Goal: Understand process/instructions: Learn how to perform a task or action

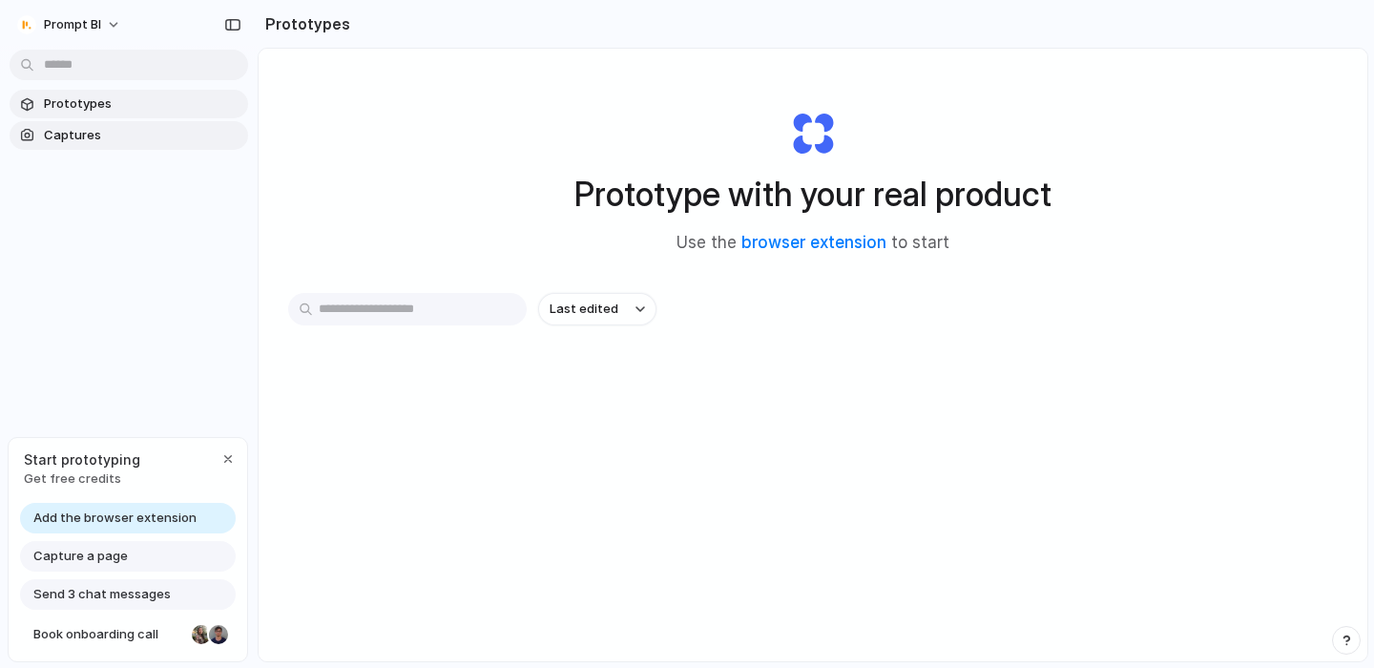
click at [103, 135] on span "Captures" at bounding box center [142, 135] width 197 height 19
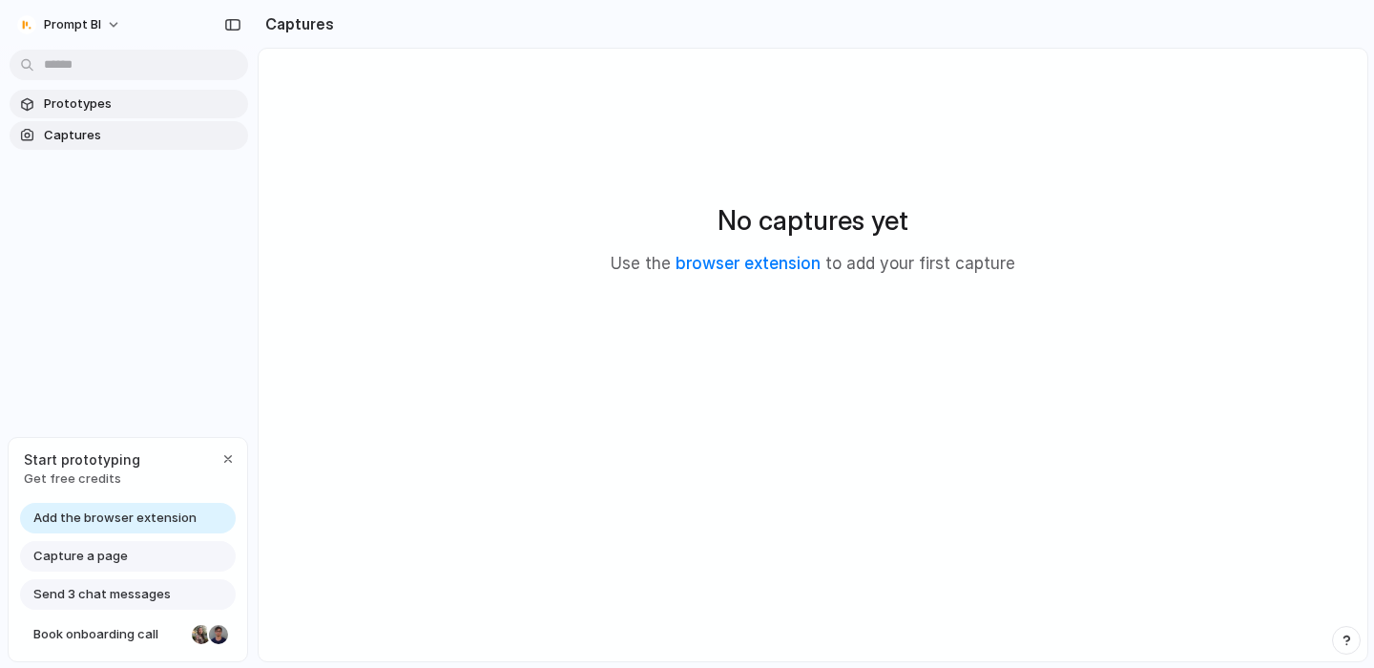
click at [108, 111] on span "Prototypes" at bounding box center [142, 103] width 197 height 19
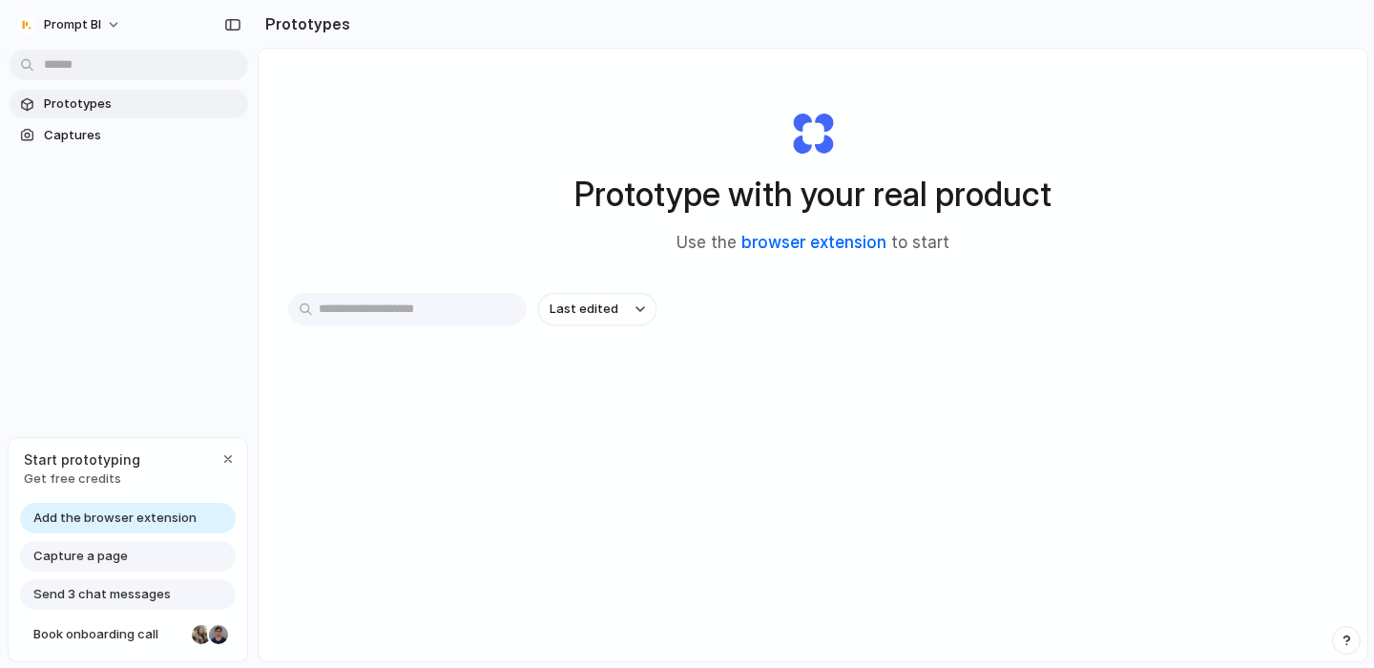
click at [747, 244] on link "browser extension" at bounding box center [813, 242] width 145 height 19
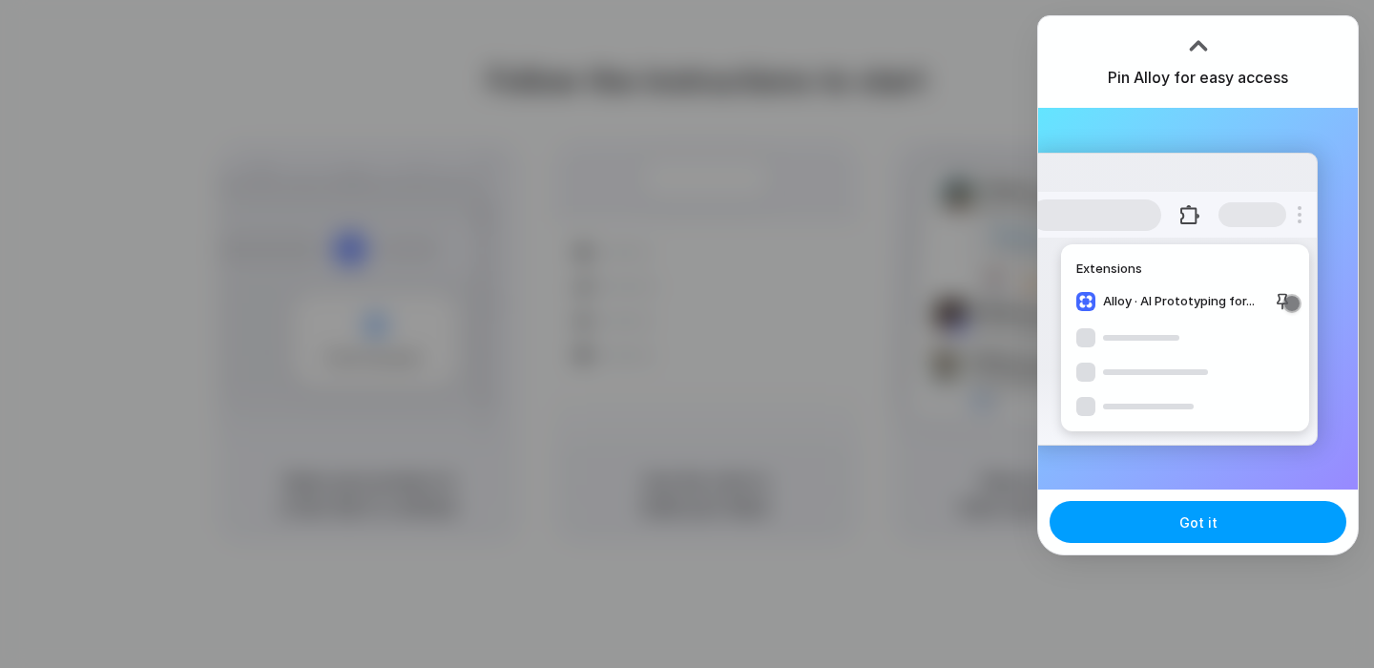
click at [1257, 511] on button "Got it" at bounding box center [1198, 522] width 297 height 42
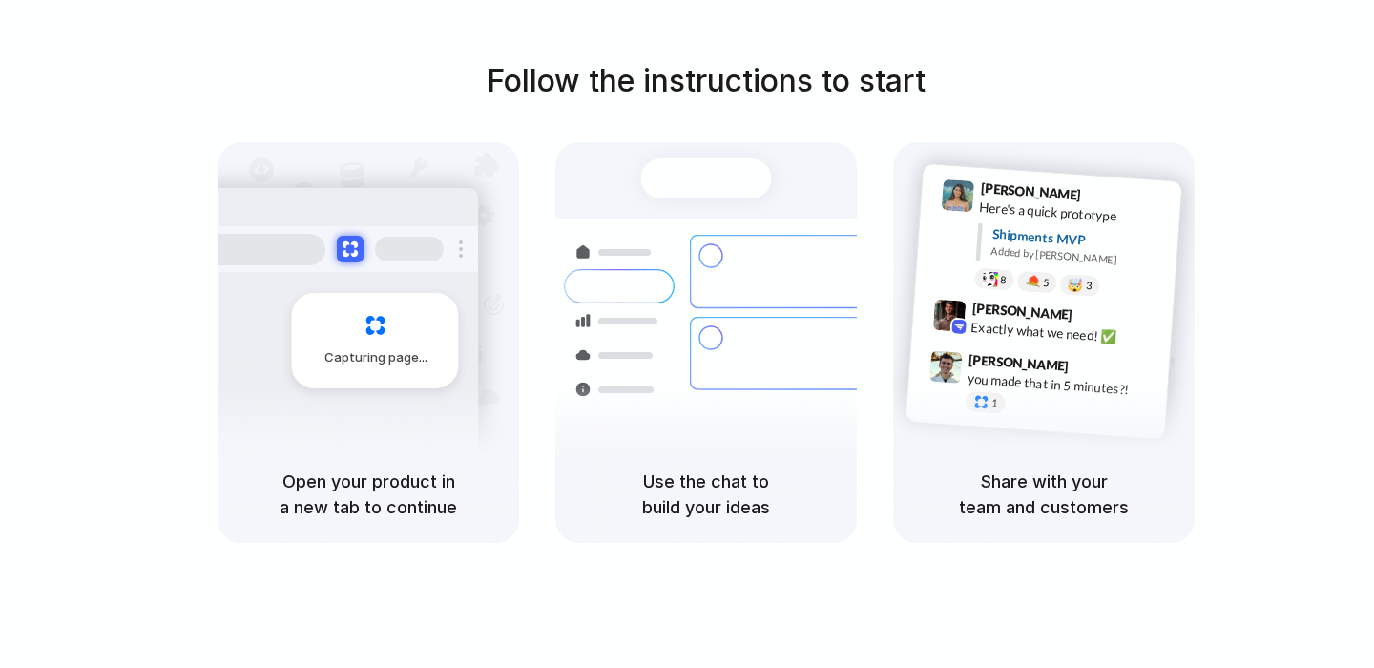
click at [1322, 98] on div "Follow the instructions to start Capturing page Open your product in a new tab …" at bounding box center [706, 300] width 1374 height 485
